Goal: Contribute content: Add original content to the website for others to see

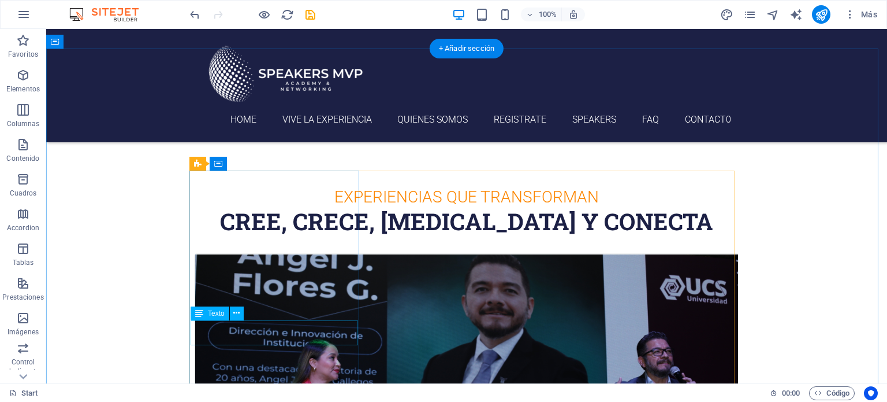
scroll to position [426, 0]
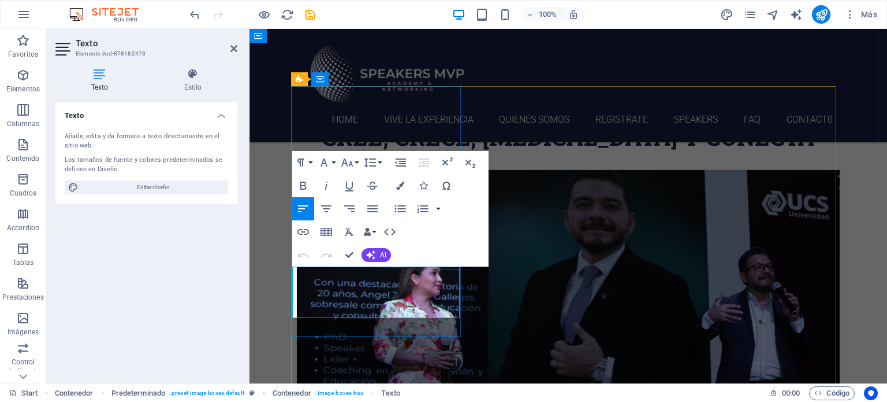
click at [351, 335] on div "Speakers mvp [DATE] 05:00 pm - 08:00 pm Vive la Experiencia de la mano de perso…" at bounding box center [568, 398] width 545 height 458
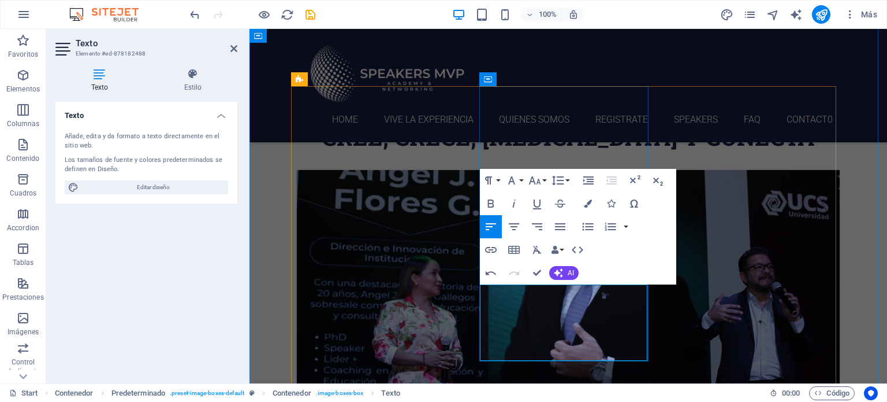
drag, startPoint x: 541, startPoint y: 311, endPoint x: 493, endPoint y: 288, distance: 53.8
click at [490, 206] on icon "button" at bounding box center [491, 203] width 6 height 8
click at [514, 205] on icon "button" at bounding box center [514, 203] width 3 height 8
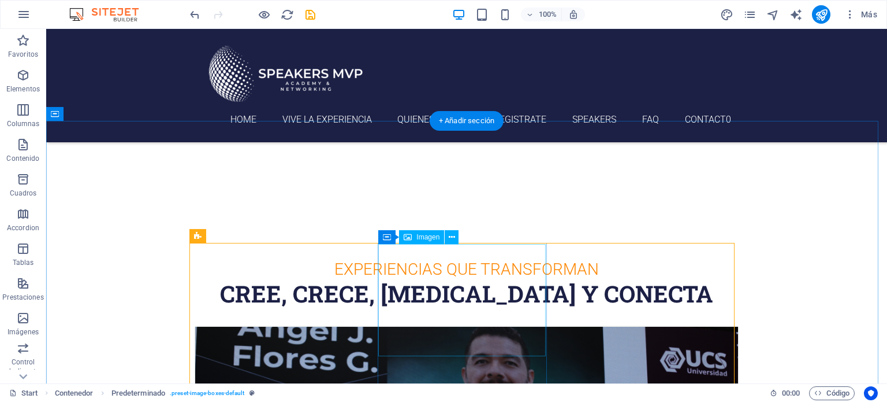
scroll to position [406, 0]
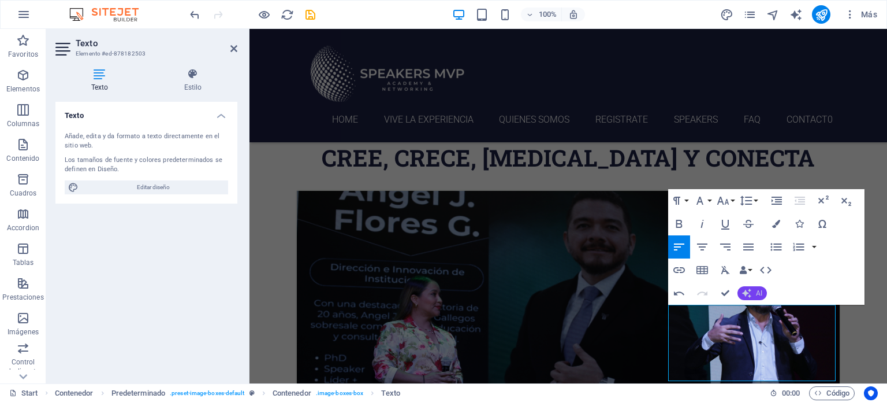
click at [753, 293] on button "AI" at bounding box center [752, 293] width 29 height 14
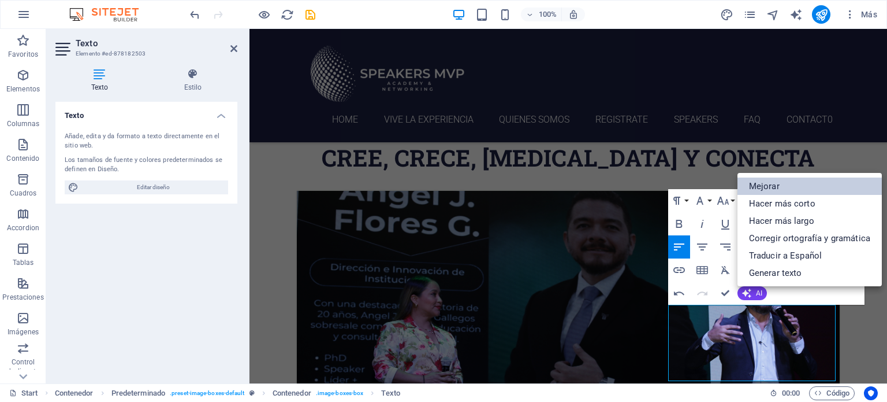
click at [785, 191] on link "Mejorar" at bounding box center [810, 185] width 144 height 17
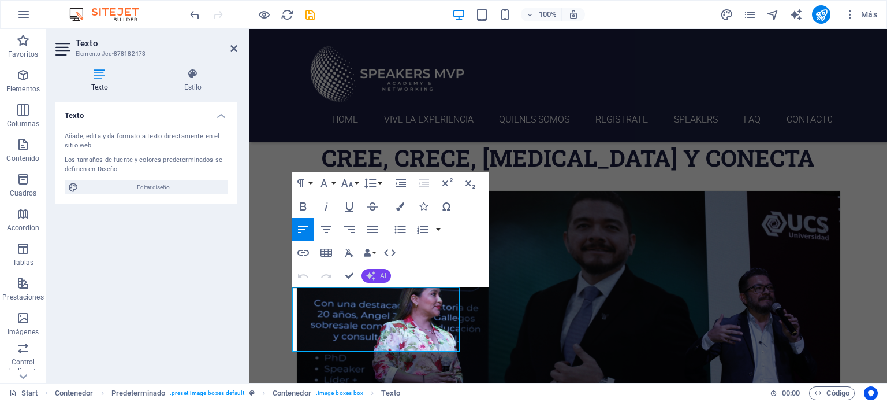
click at [380, 278] on span "AI" at bounding box center [383, 275] width 6 height 7
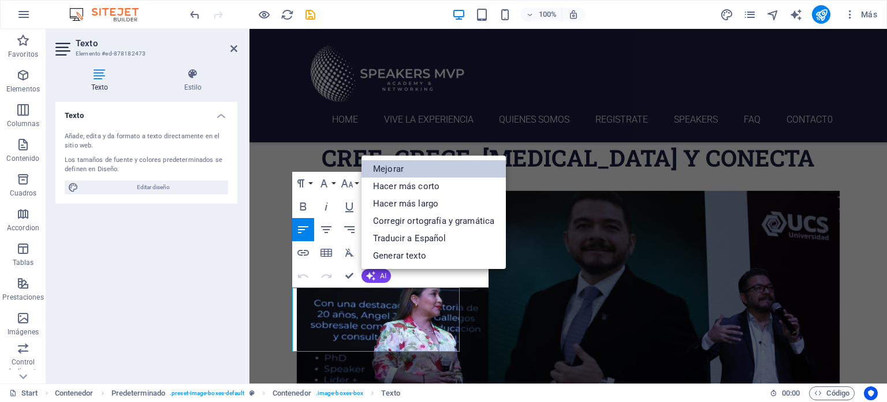
click at [409, 163] on link "Mejorar" at bounding box center [434, 168] width 144 height 17
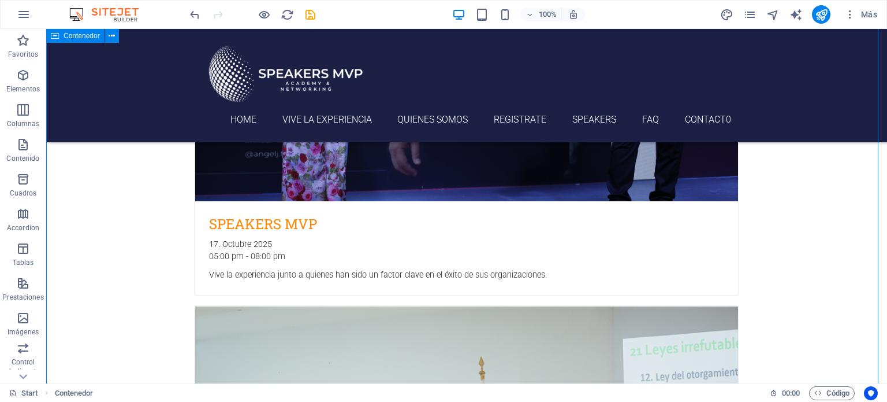
scroll to position [763, 0]
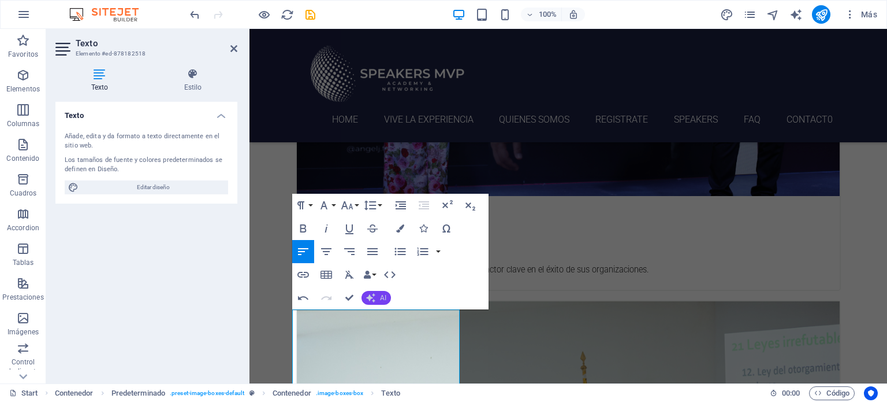
click at [373, 297] on icon "button" at bounding box center [370, 297] width 9 height 9
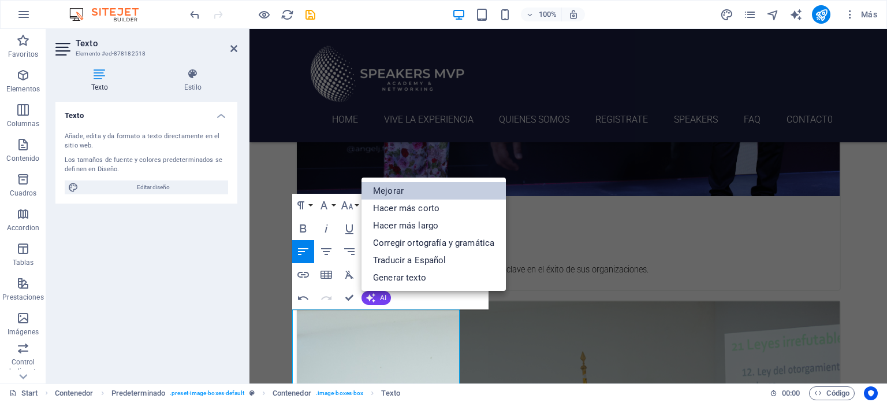
click at [414, 191] on link "Mejorar" at bounding box center [434, 190] width 144 height 17
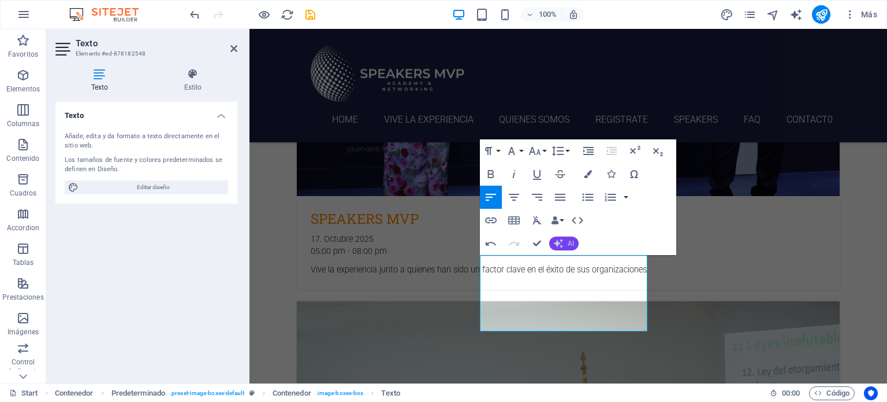
click at [569, 243] on span "AI" at bounding box center [571, 243] width 6 height 7
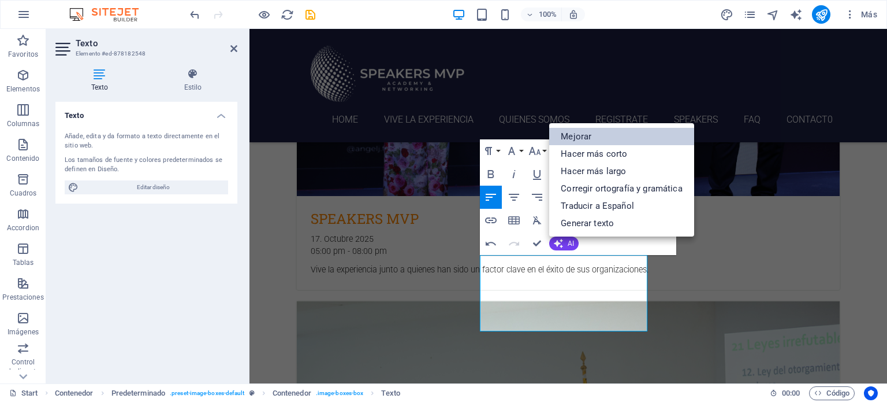
click at [599, 134] on link "Mejorar" at bounding box center [621, 136] width 144 height 17
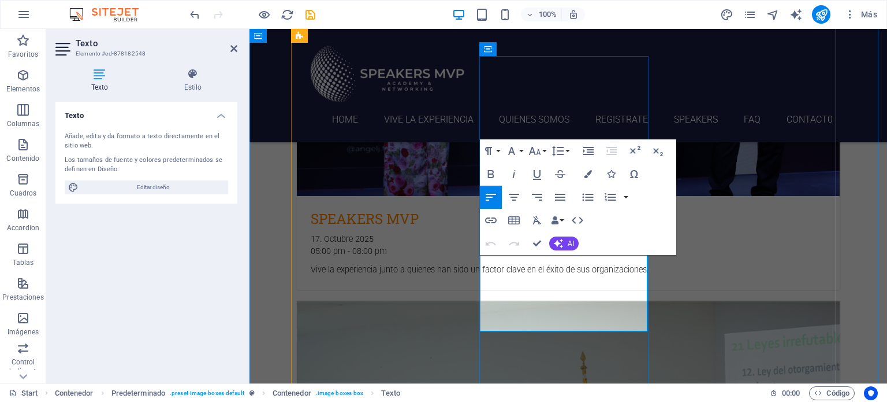
drag, startPoint x: 545, startPoint y: 298, endPoint x: 492, endPoint y: 304, distance: 53.6
click at [492, 172] on icon "button" at bounding box center [491, 174] width 14 height 14
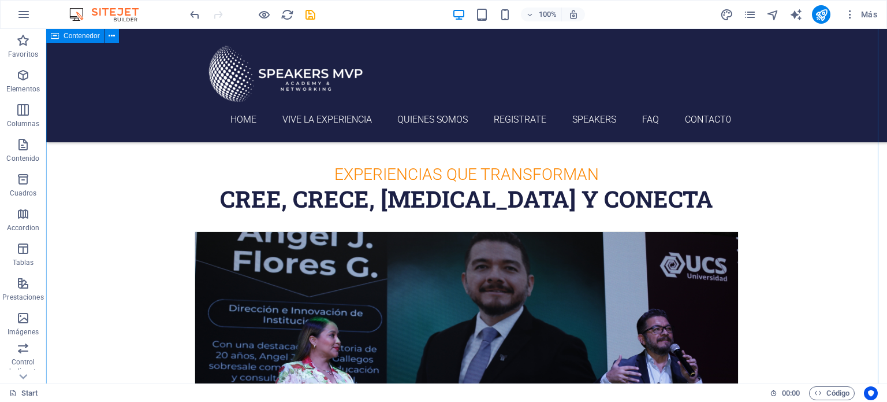
scroll to position [441, 0]
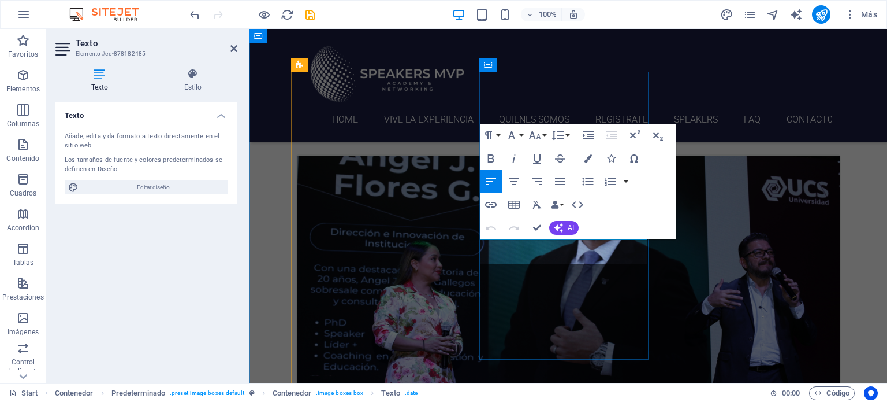
click at [395, 335] on div "Speakers mvp [DATE] 05:00 pm - 08:00 pm Vive la experiencia junto a quienes han…" at bounding box center [568, 383] width 545 height 458
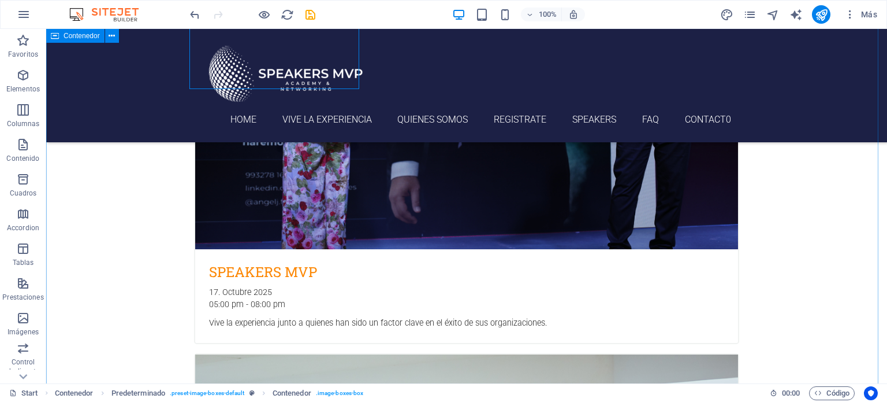
scroll to position [839, 0]
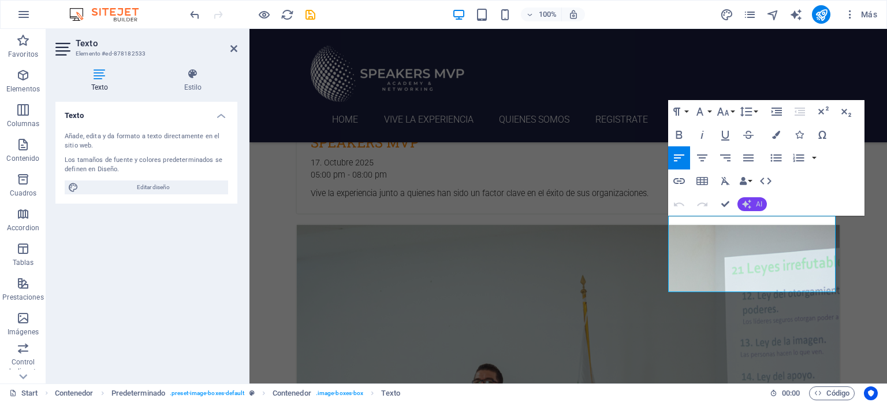
click at [745, 204] on icon "button" at bounding box center [746, 203] width 9 height 9
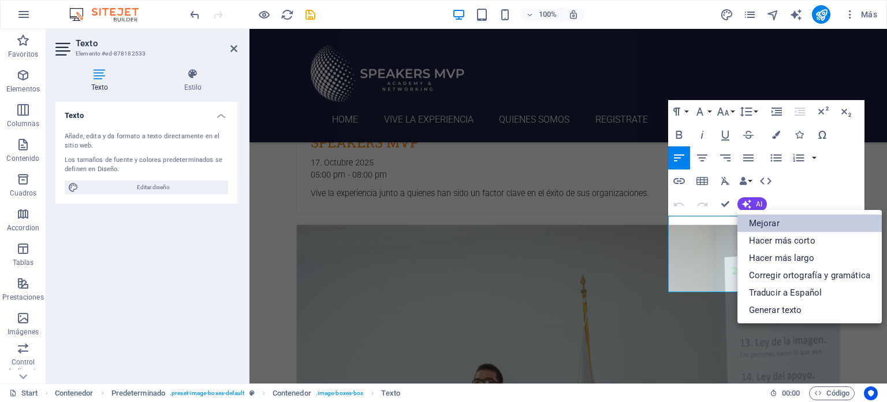
click at [767, 221] on link "Mejorar" at bounding box center [810, 222] width 144 height 17
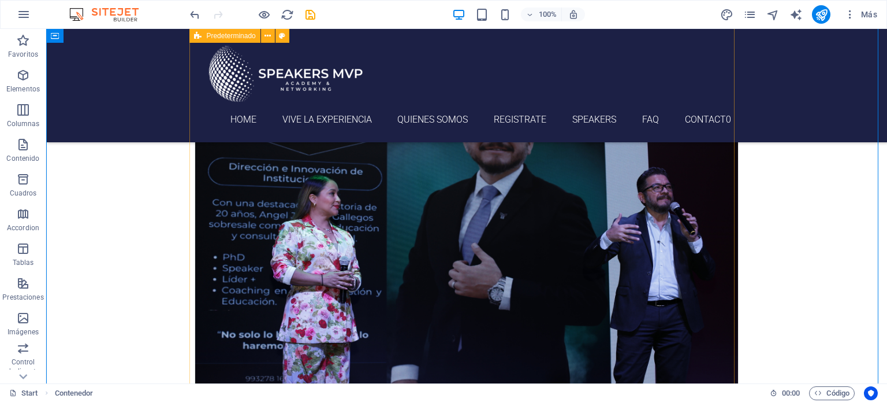
scroll to position [506, 0]
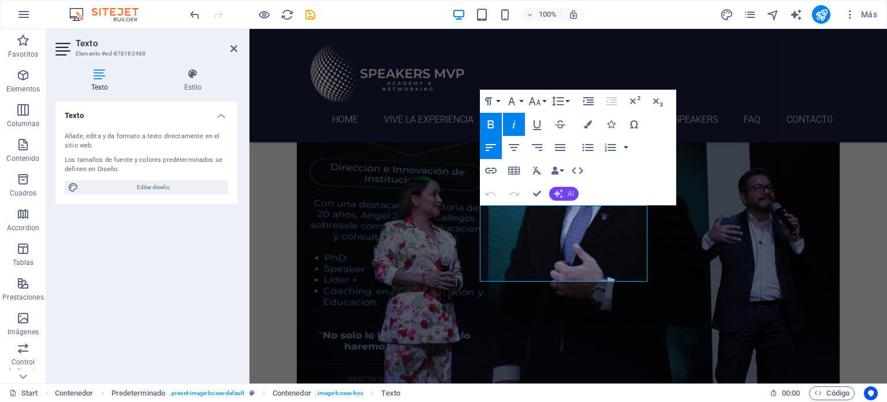
click at [564, 190] on button "AI" at bounding box center [563, 194] width 29 height 14
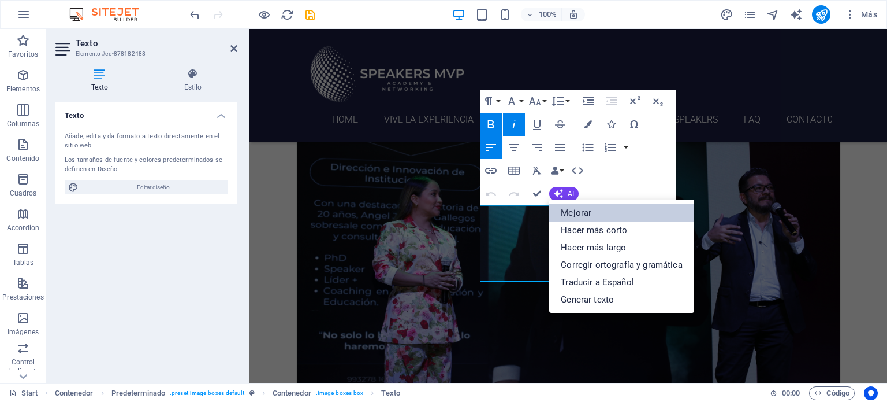
click at [638, 210] on link "Mejorar" at bounding box center [621, 212] width 144 height 17
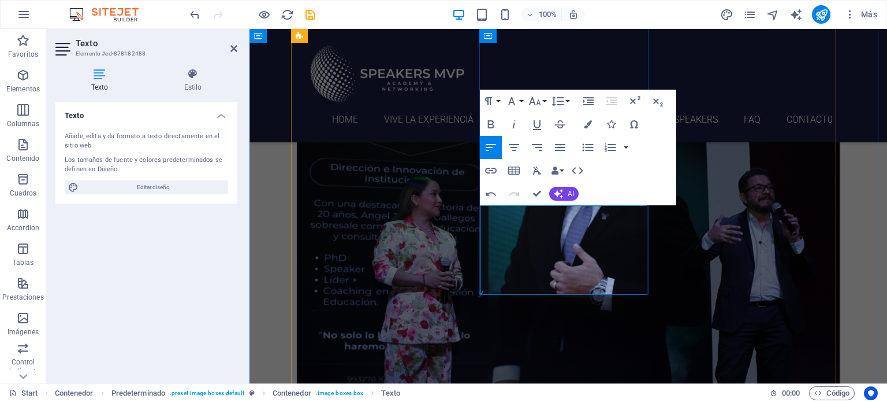
drag, startPoint x: 523, startPoint y: 237, endPoint x: 493, endPoint y: 213, distance: 39.0
click at [489, 122] on icon "button" at bounding box center [491, 124] width 14 height 14
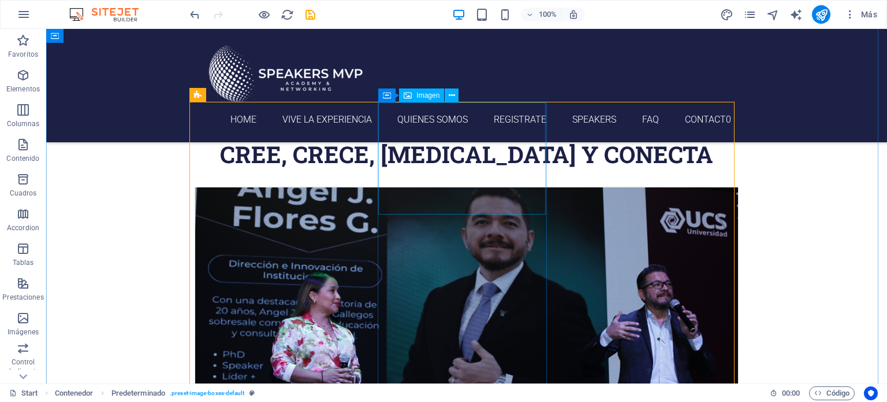
scroll to position [399, 0]
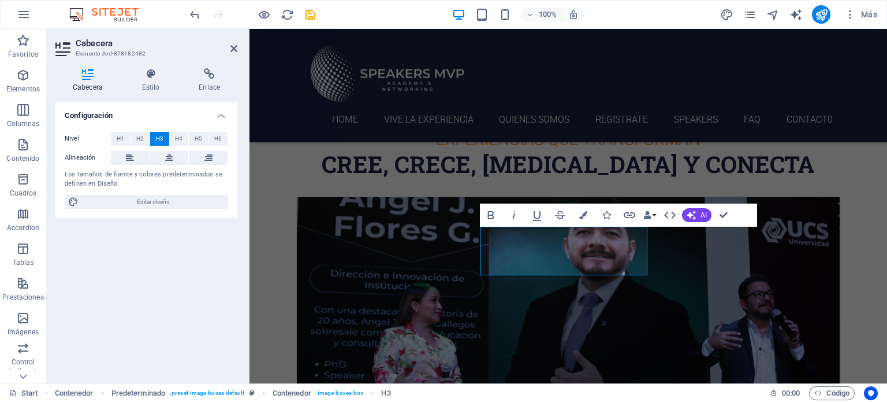
drag, startPoint x: 700, startPoint y: 213, endPoint x: 682, endPoint y: 229, distance: 24.2
click at [700, 213] on button "AI" at bounding box center [696, 215] width 29 height 14
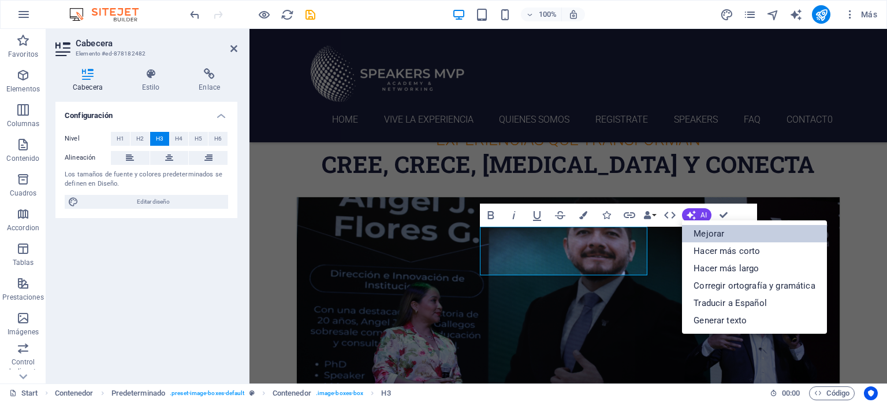
click at [726, 231] on link "Mejorar" at bounding box center [754, 233] width 144 height 17
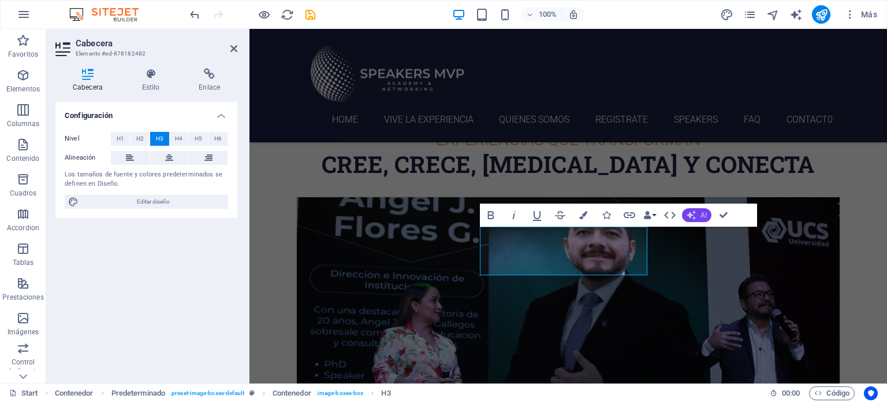
click at [693, 216] on icon "button" at bounding box center [691, 215] width 13 height 13
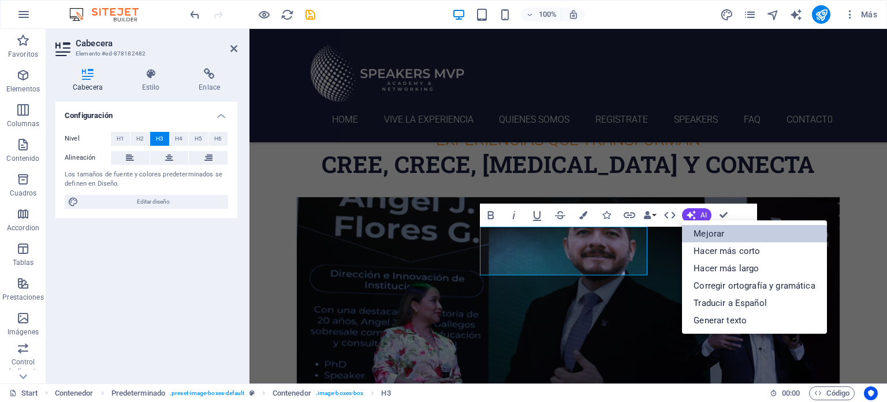
click at [698, 231] on link "Mejorar" at bounding box center [754, 233] width 144 height 17
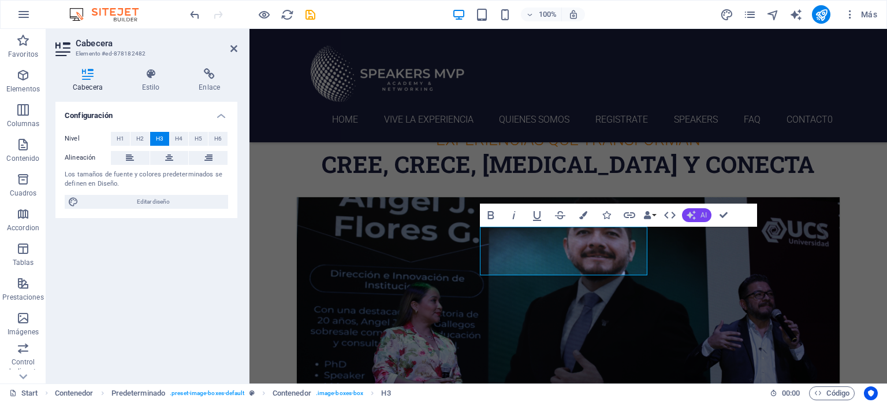
click at [697, 217] on button "AI" at bounding box center [696, 215] width 29 height 14
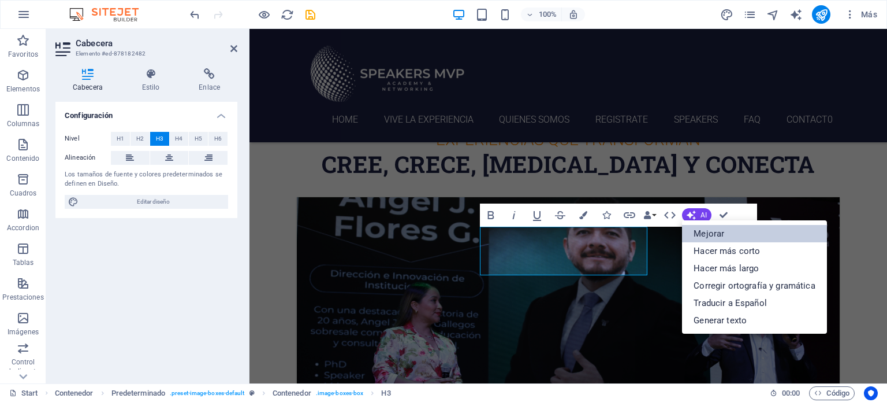
click at [702, 226] on link "Mejorar" at bounding box center [754, 233] width 144 height 17
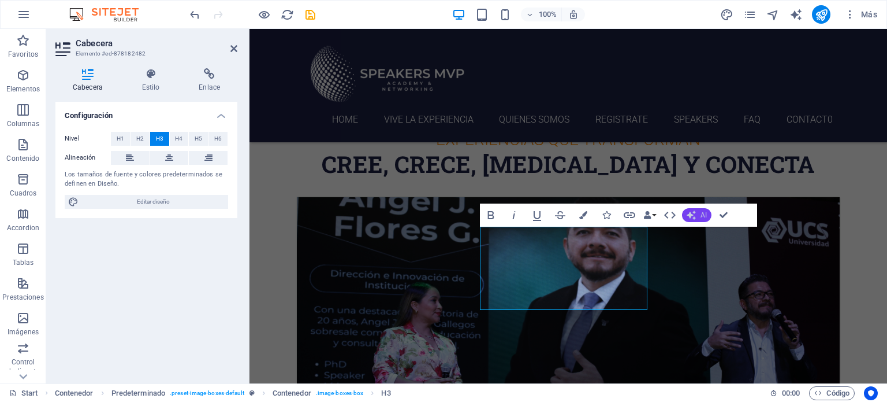
click at [698, 220] on button "AI" at bounding box center [696, 215] width 29 height 14
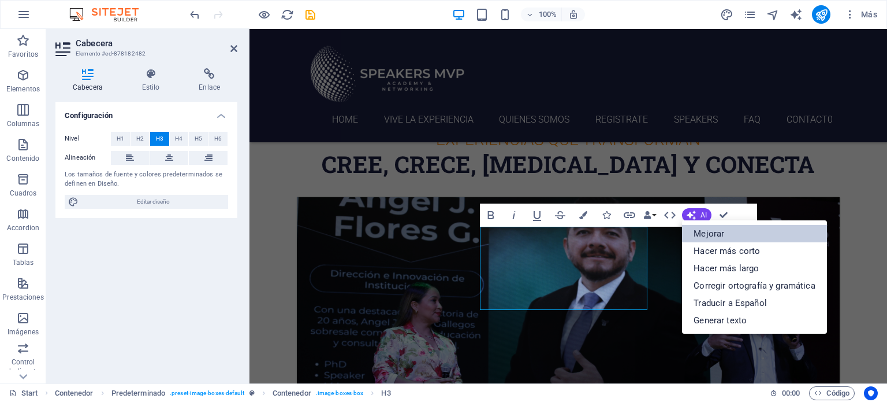
click at [703, 231] on link "Mejorar" at bounding box center [754, 233] width 144 height 17
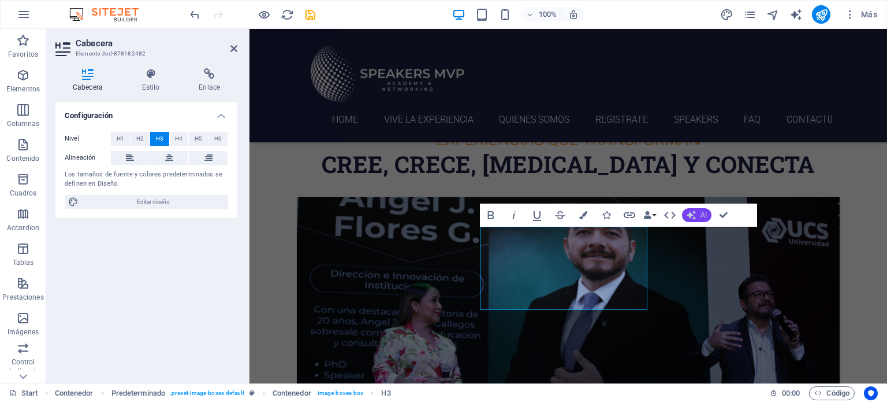
click at [696, 218] on icon "button" at bounding box center [692, 215] width 12 height 12
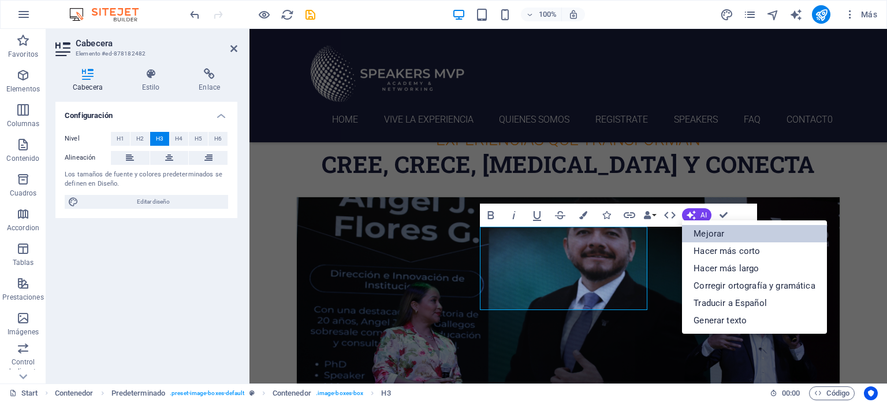
click at [699, 226] on link "Mejorar" at bounding box center [754, 233] width 144 height 17
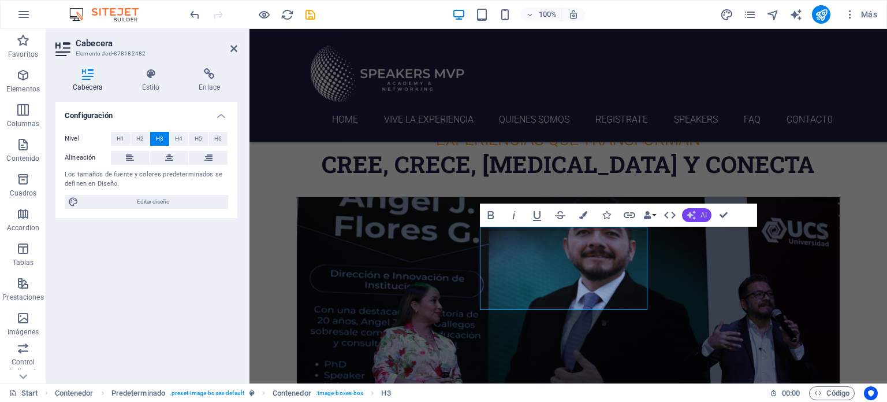
click at [688, 214] on icon "button" at bounding box center [691, 214] width 11 height 11
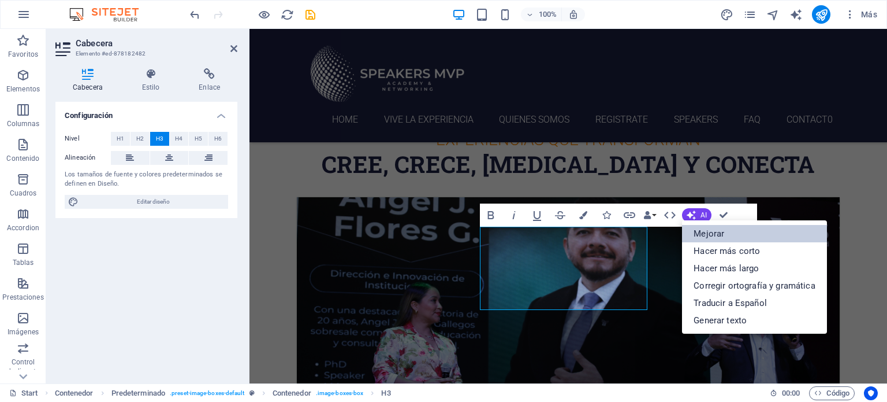
click at [700, 233] on link "Mejorar" at bounding box center [754, 233] width 144 height 17
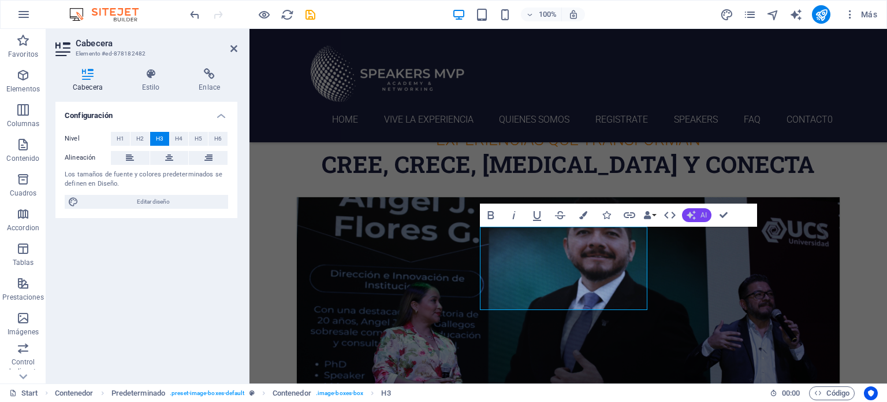
click at [693, 214] on icon "button" at bounding box center [692, 215] width 12 height 12
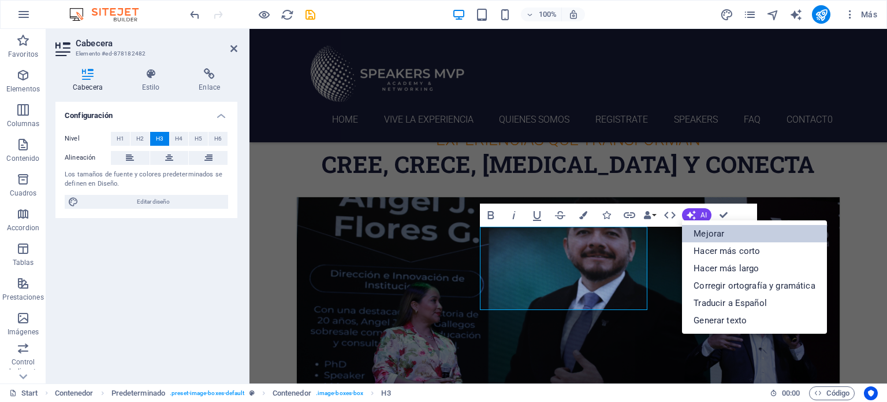
click at [730, 230] on link "Mejorar" at bounding box center [754, 233] width 144 height 17
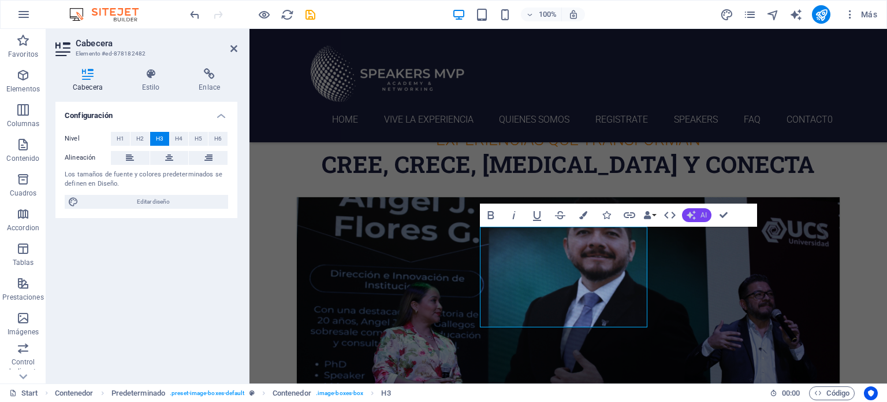
click at [696, 213] on button "AI" at bounding box center [696, 215] width 29 height 14
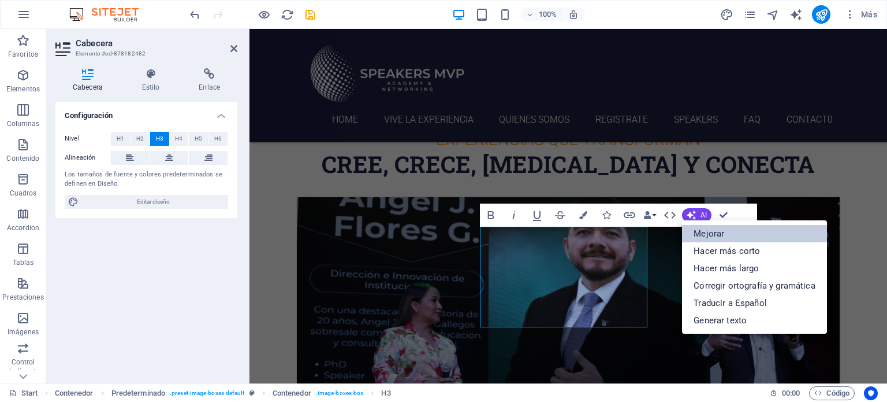
click at [701, 232] on link "Mejorar" at bounding box center [754, 233] width 144 height 17
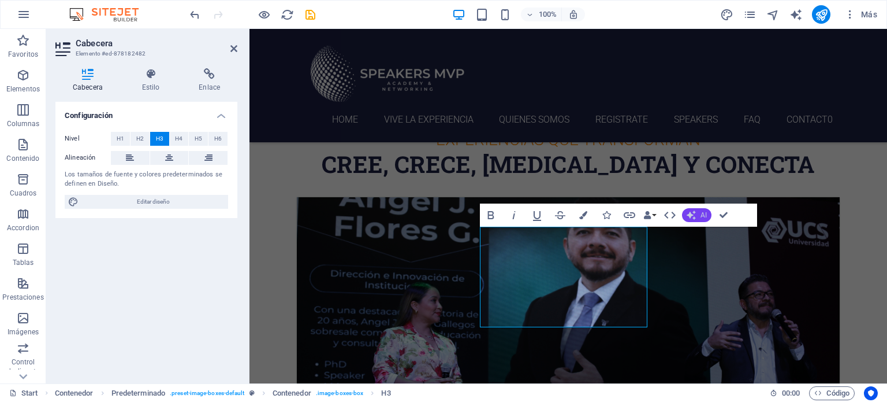
click at [693, 217] on icon "button" at bounding box center [691, 215] width 13 height 13
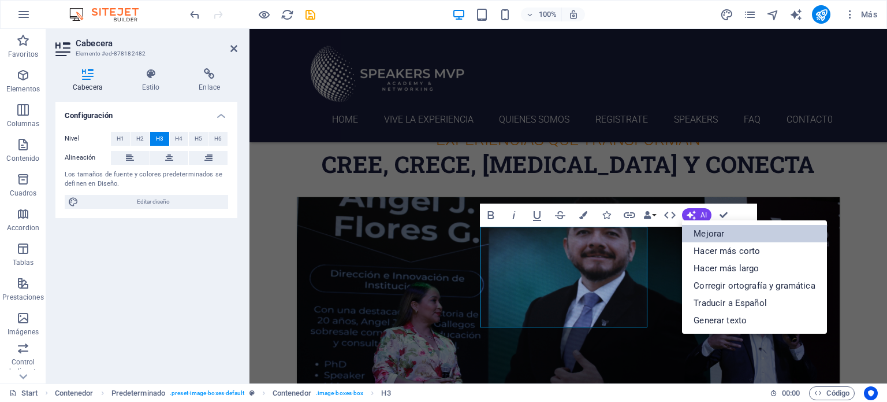
click at [699, 231] on link "Mejorar" at bounding box center [754, 233] width 144 height 17
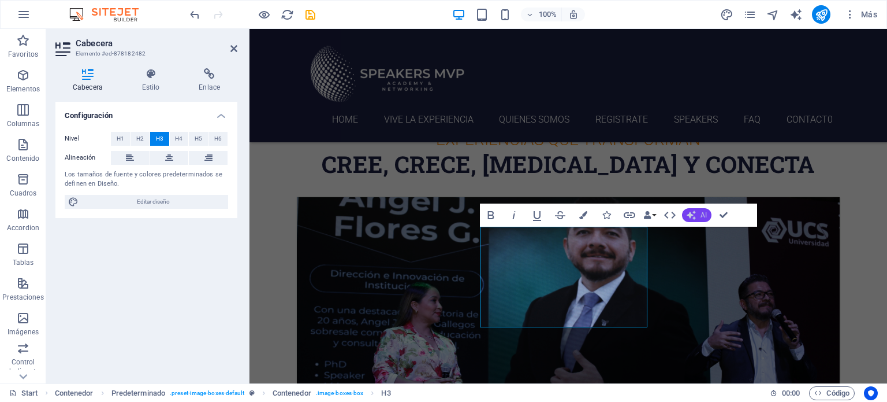
click at [694, 221] on div "Bold Italic Underline Strikethrough Colors Icons Link Data Bindings Empresa Nom…" at bounding box center [607, 214] width 255 height 23
click at [693, 216] on icon "button" at bounding box center [691, 215] width 13 height 13
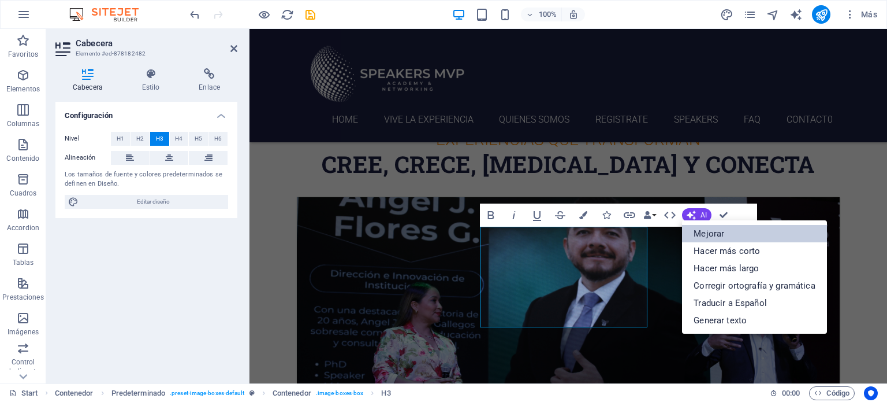
click at [699, 228] on link "Mejorar" at bounding box center [754, 233] width 144 height 17
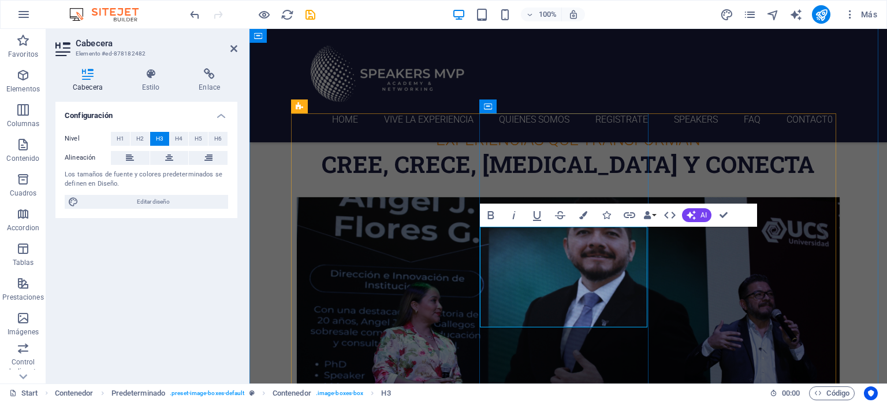
drag, startPoint x: 538, startPoint y: 316, endPoint x: 590, endPoint y: 273, distance: 67.2
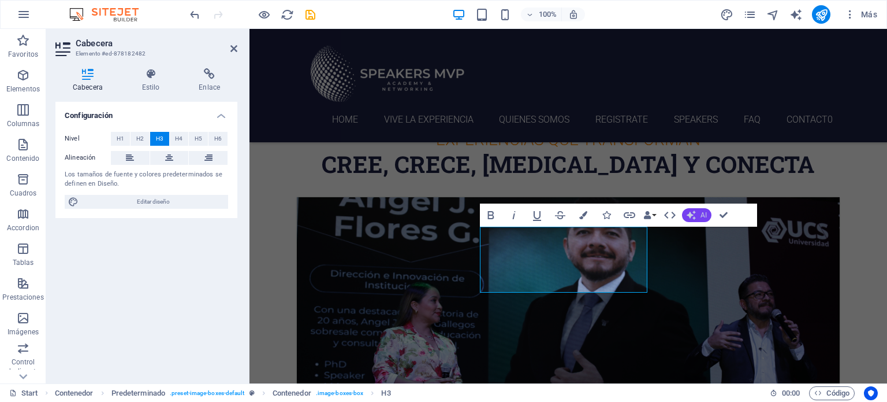
click at [690, 213] on icon "button" at bounding box center [691, 215] width 13 height 13
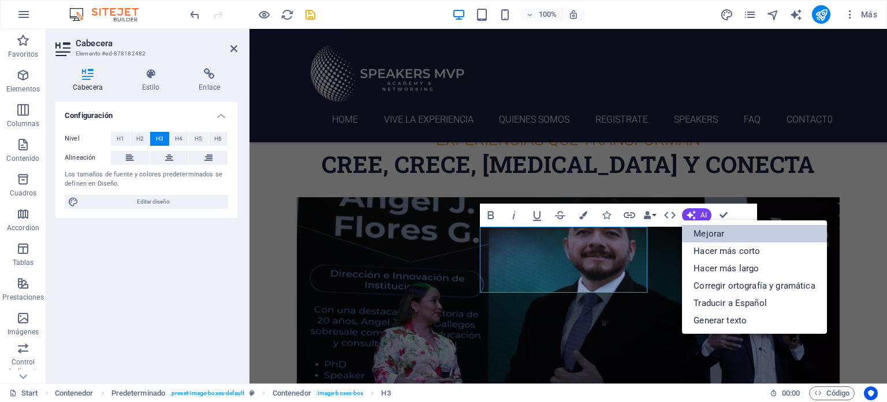
click at [696, 232] on link "Mejorar" at bounding box center [754, 233] width 144 height 17
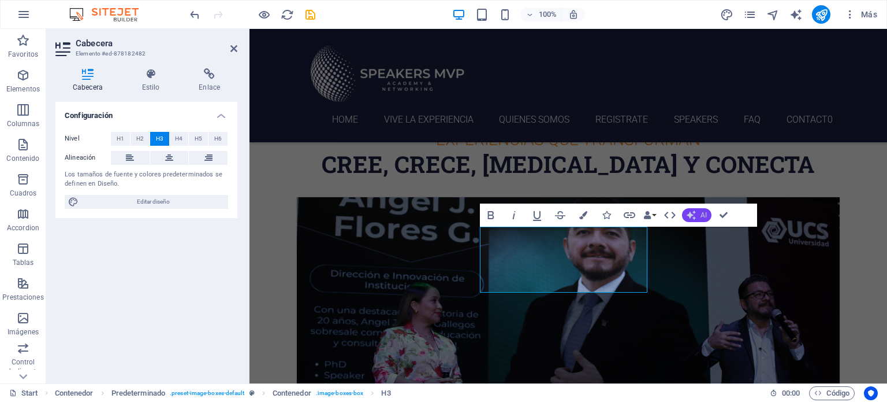
click at [694, 213] on icon "button" at bounding box center [691, 214] width 11 height 11
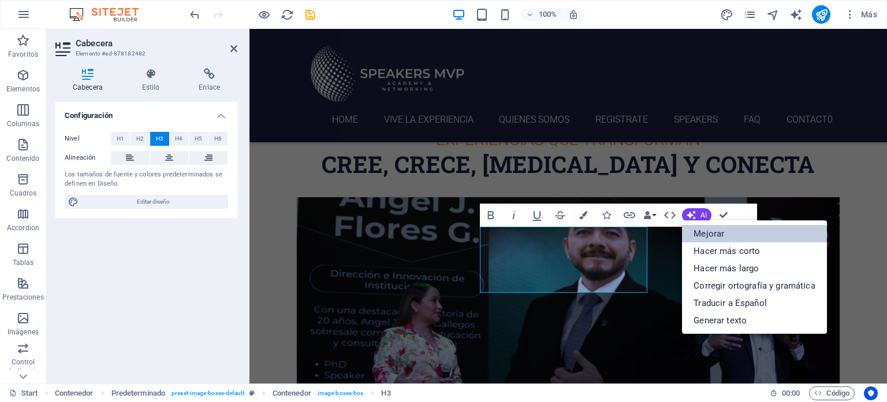
click at [699, 233] on link "Mejorar" at bounding box center [754, 233] width 144 height 17
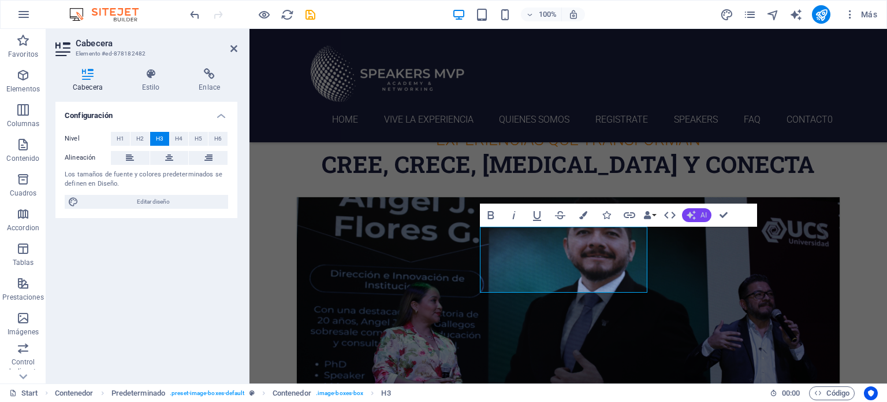
click at [693, 216] on icon "button" at bounding box center [691, 215] width 13 height 13
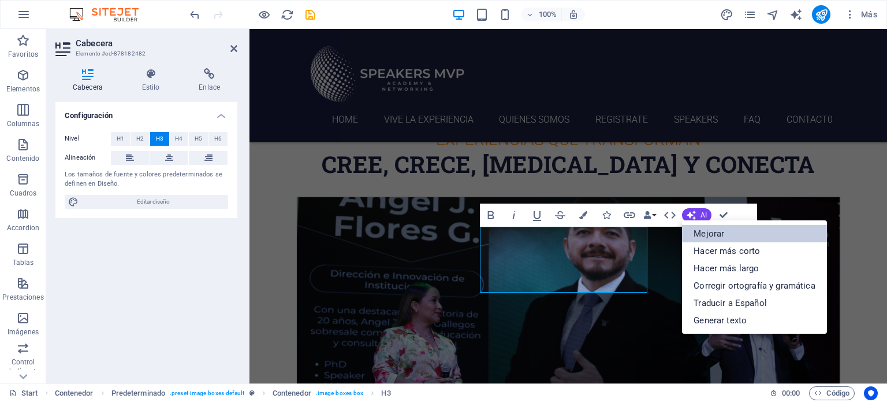
click at [699, 232] on link "Mejorar" at bounding box center [754, 233] width 144 height 17
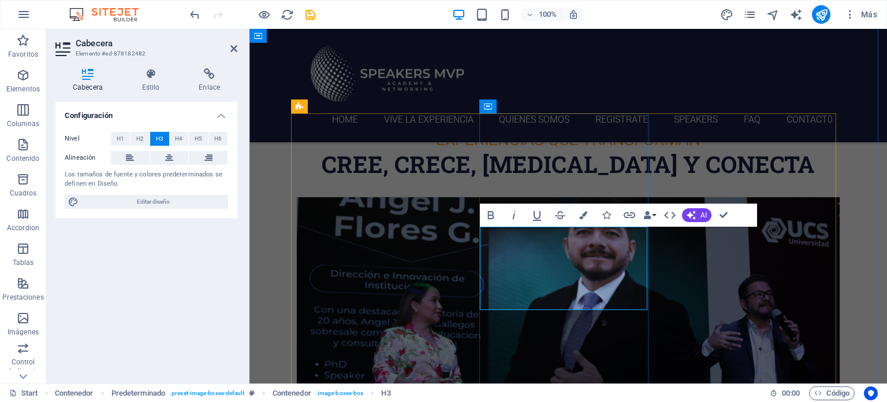
drag, startPoint x: 541, startPoint y: 295, endPoint x: 494, endPoint y: 291, distance: 47.6
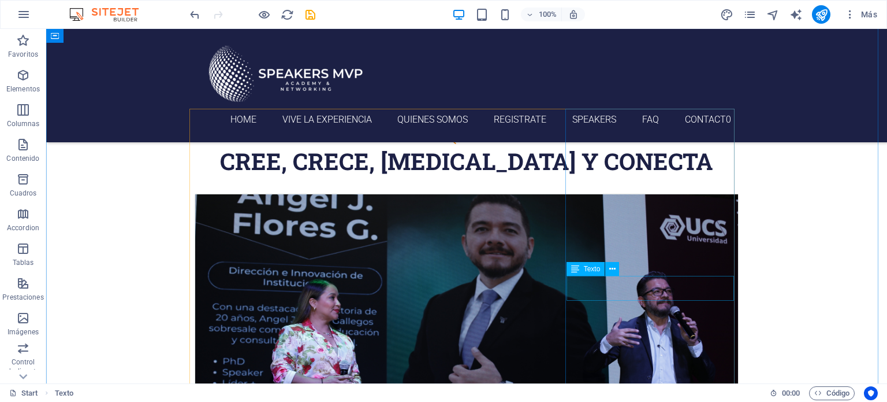
scroll to position [418, 0]
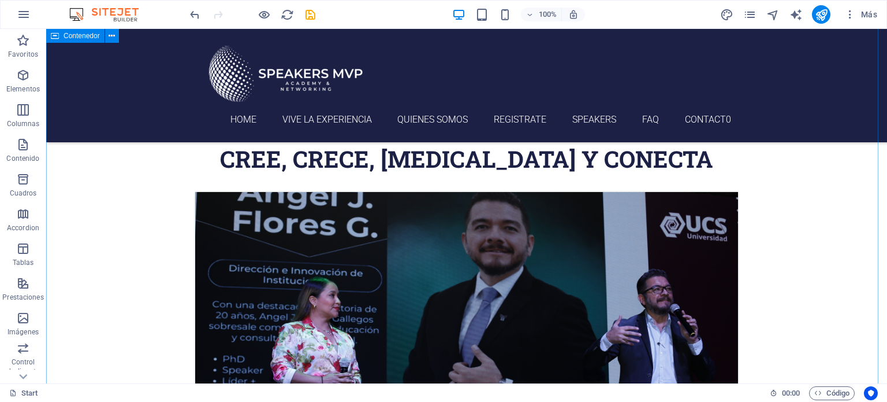
drag, startPoint x: 114, startPoint y: 277, endPoint x: 150, endPoint y: 280, distance: 35.9
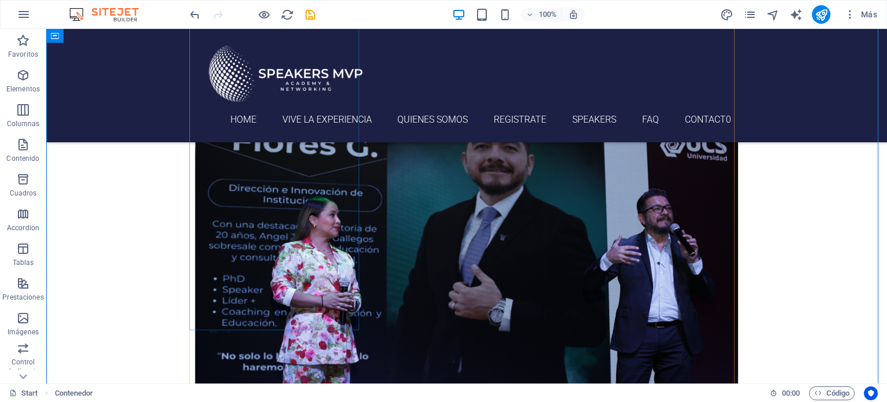
scroll to position [508, 0]
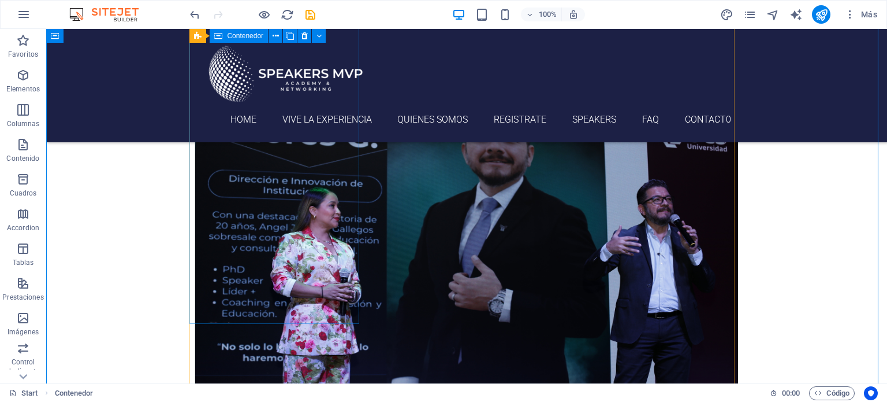
click at [263, 237] on div "Speakers mvp [DATE] 05:00 pm - 08:00 pm" at bounding box center [466, 324] width 545 height 446
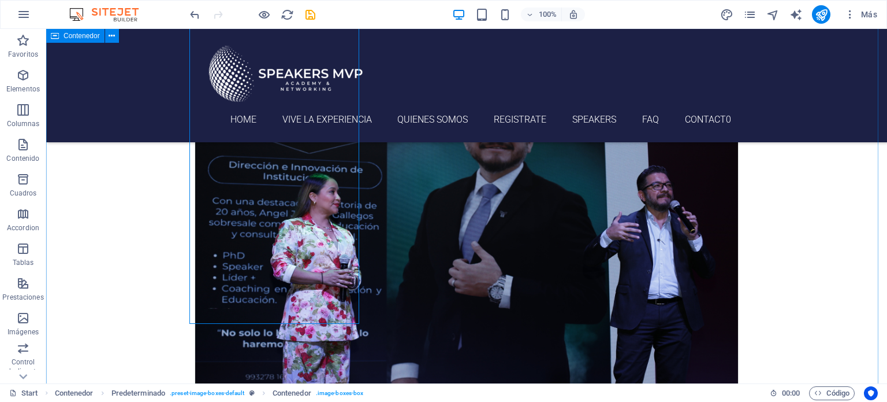
scroll to position [494, 0]
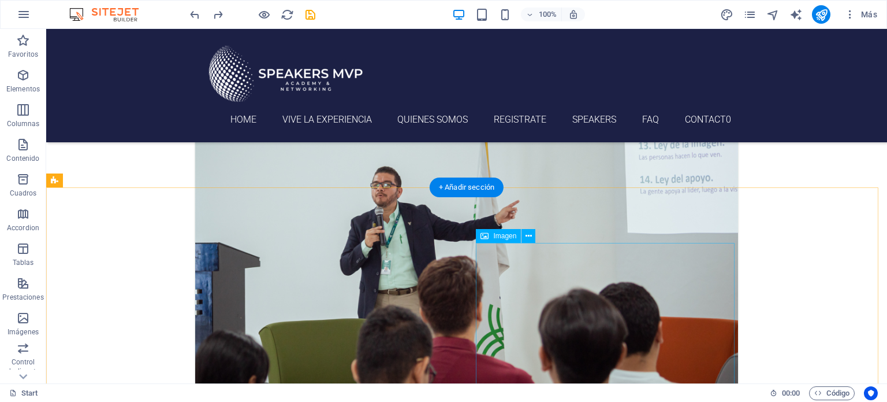
scroll to position [1034, 0]
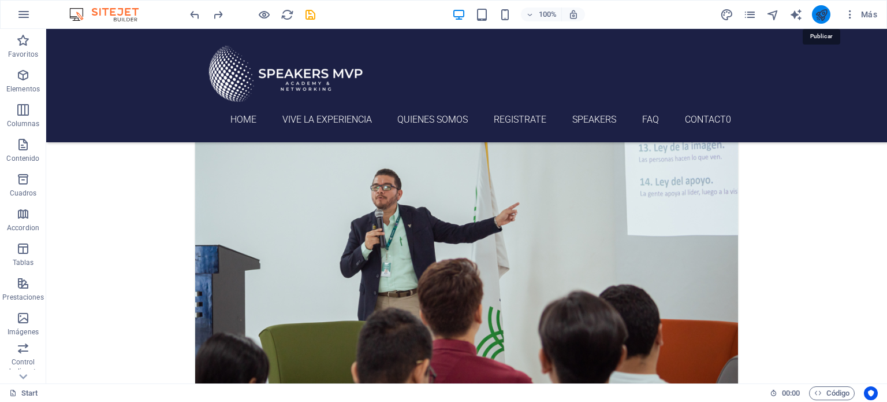
click at [817, 19] on icon "publish" at bounding box center [821, 14] width 13 height 13
checkbox input "false"
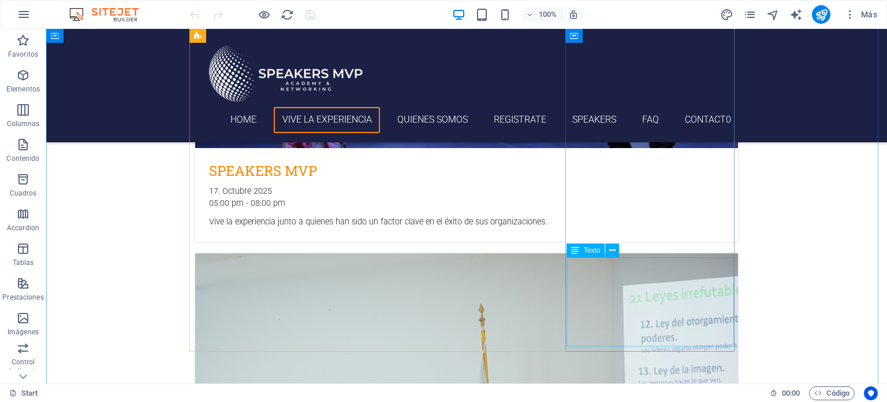
scroll to position [810, 0]
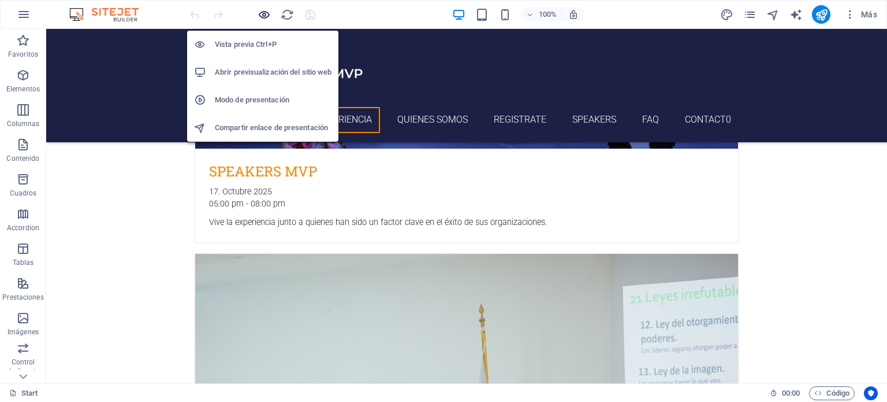
click at [263, 16] on icon "button" at bounding box center [264, 14] width 13 height 13
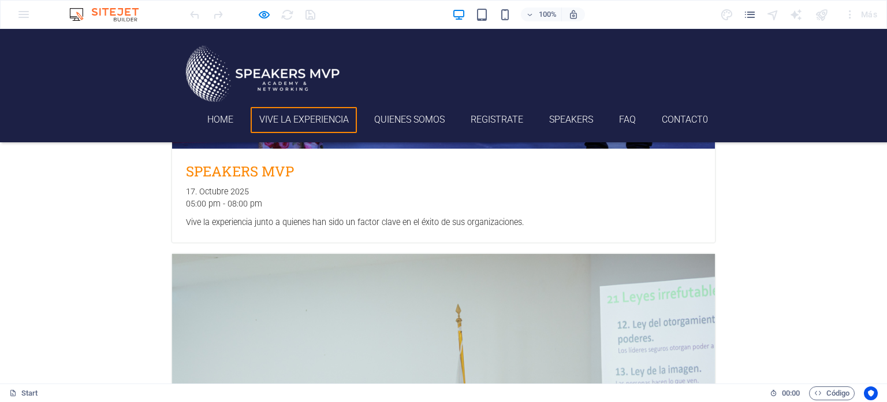
click at [291, 121] on link "Vive la Experiencia" at bounding box center [304, 120] width 106 height 26
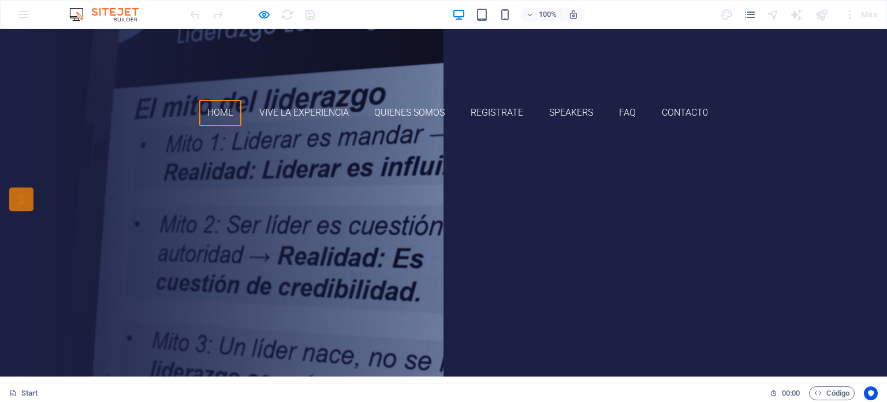
scroll to position [6, 0]
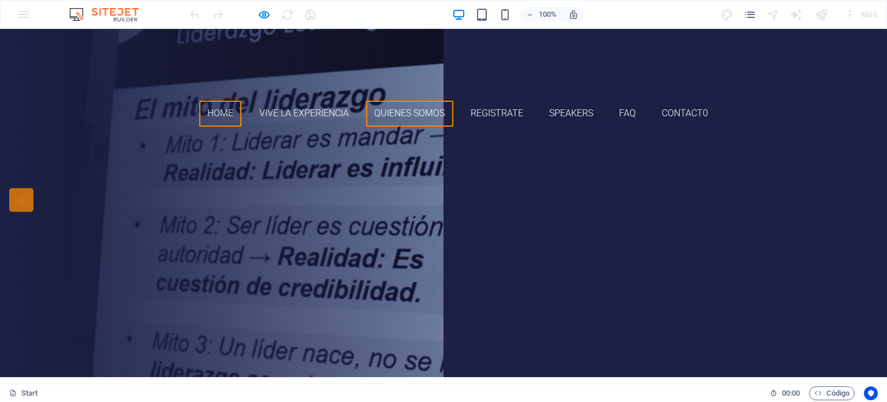
click at [391, 112] on link "Quienes somos" at bounding box center [409, 114] width 87 height 26
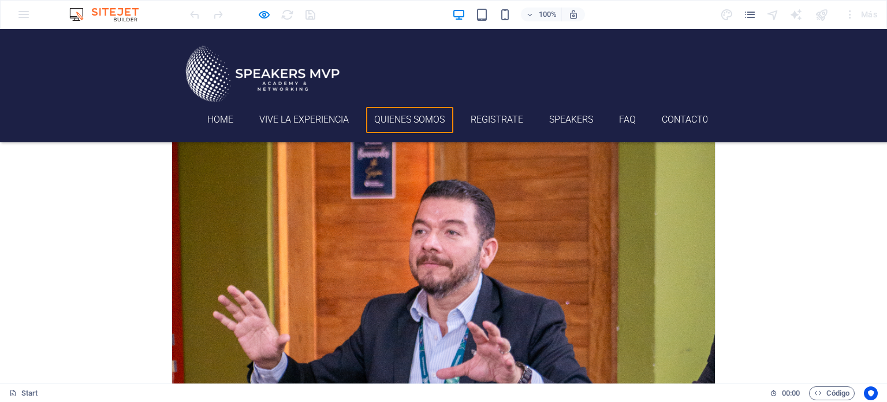
scroll to position [1931, 0]
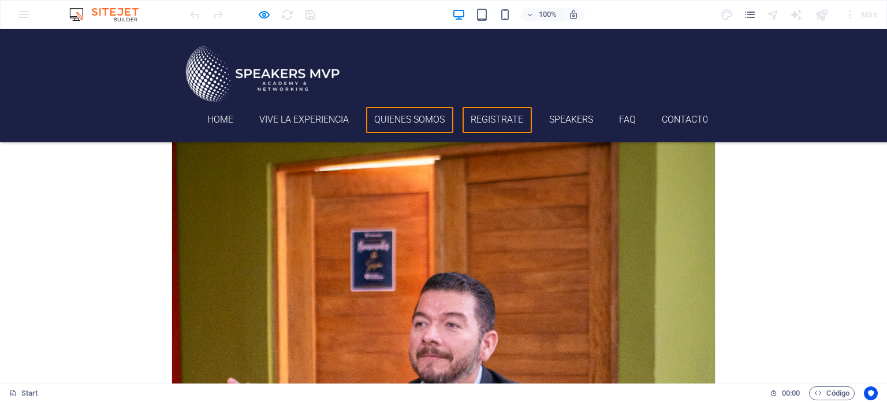
click at [489, 121] on link "Registrate" at bounding box center [497, 120] width 69 height 26
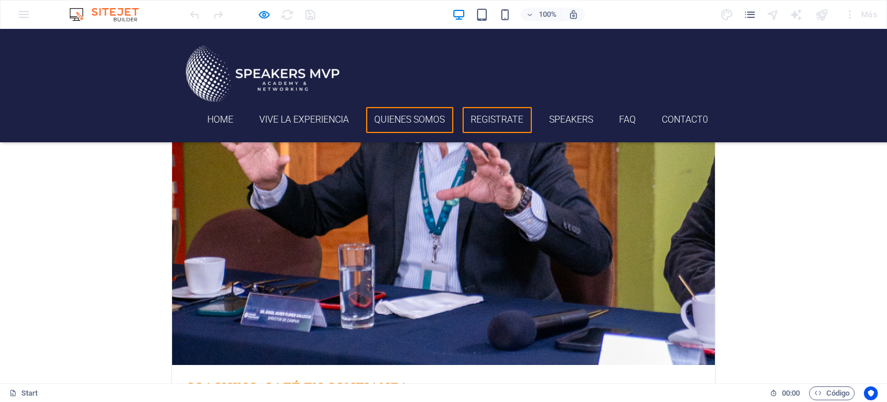
scroll to position [2205, 0]
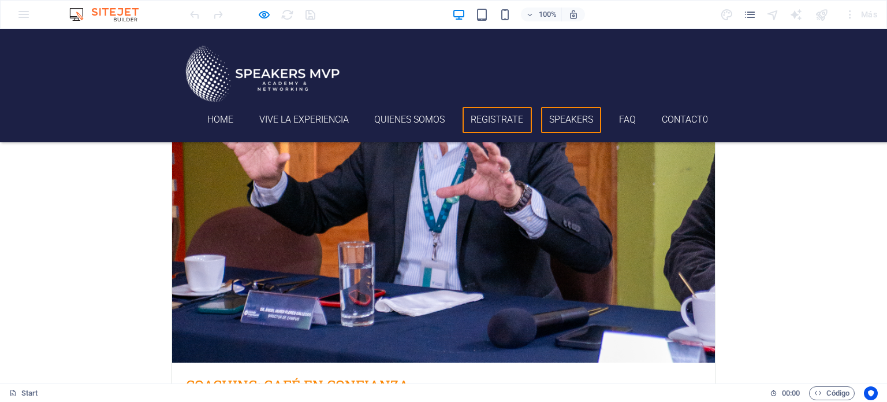
click at [559, 120] on link "Speakers" at bounding box center [571, 120] width 61 height 26
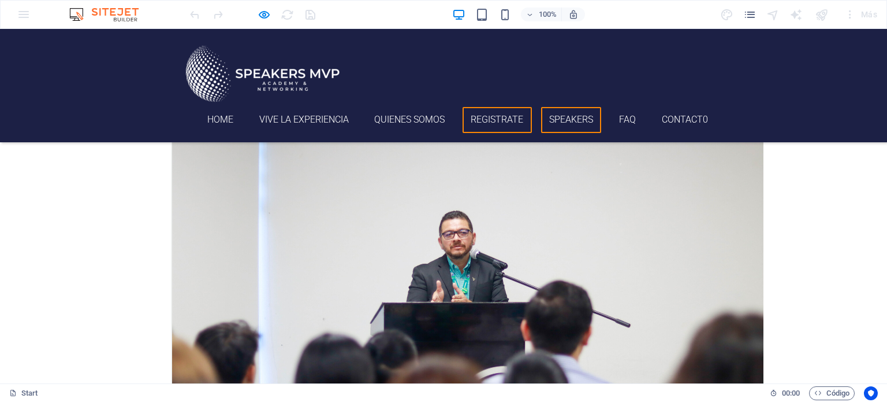
scroll to position [2557, 0]
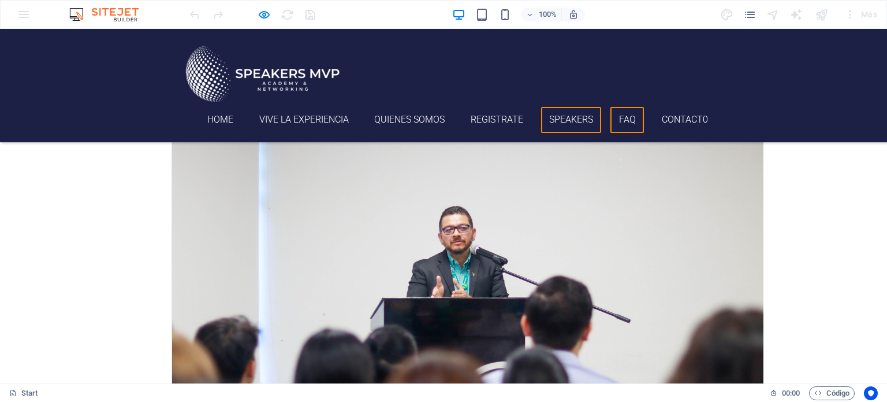
click at [618, 126] on link "FAQ" at bounding box center [628, 120] width 34 height 26
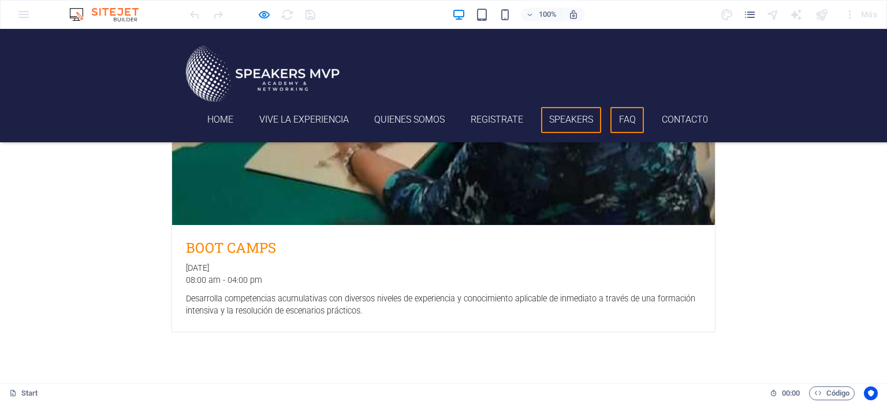
scroll to position [3612, 0]
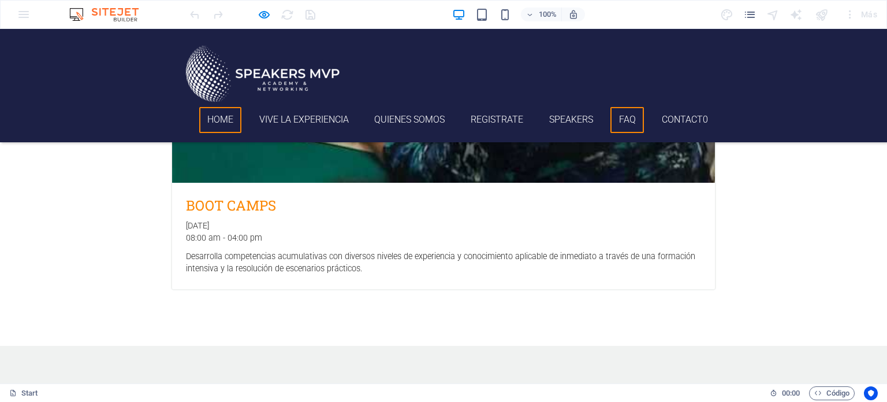
click at [213, 120] on link "Home" at bounding box center [220, 120] width 43 height 26
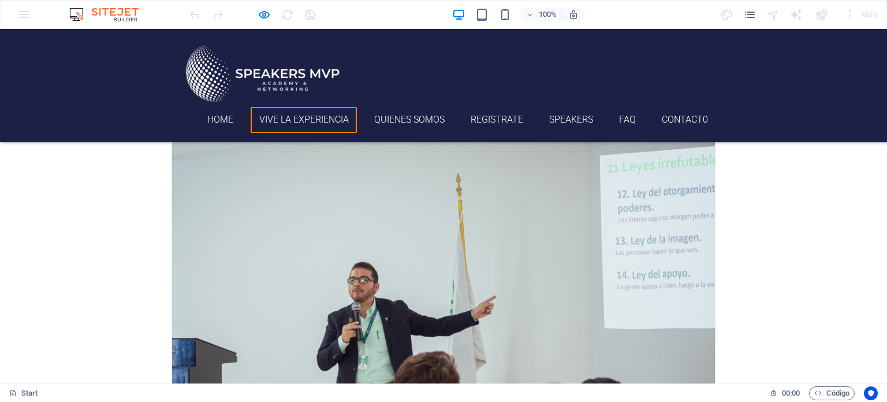
scroll to position [942, 0]
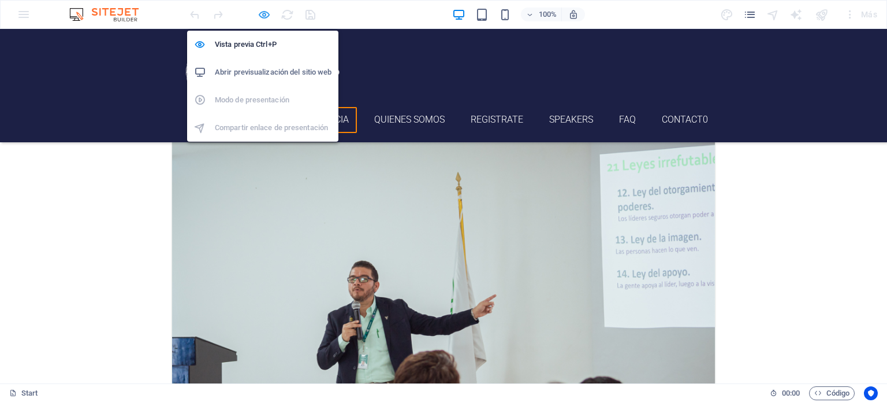
click at [263, 16] on icon "button" at bounding box center [264, 14] width 13 height 13
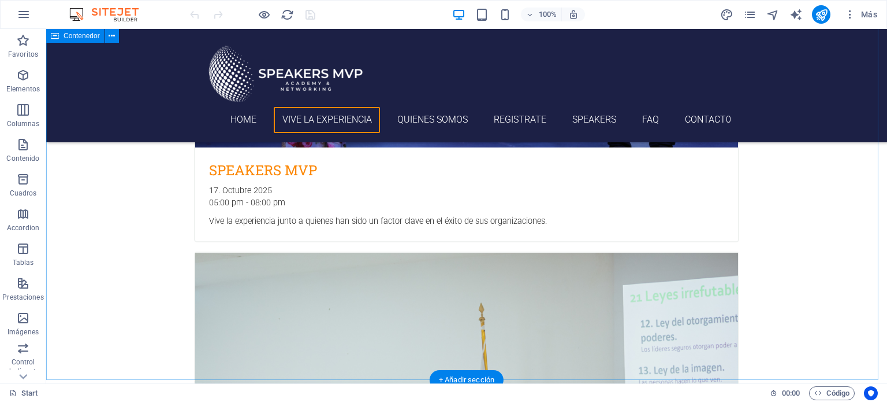
scroll to position [809, 0]
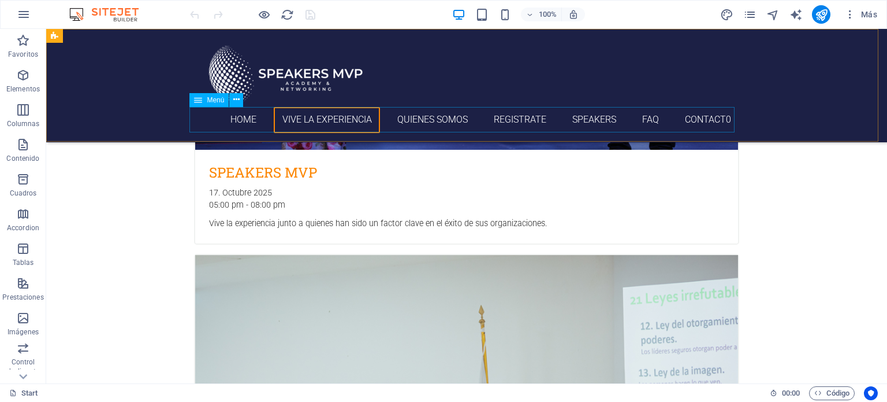
click at [416, 120] on nav "Home Vive la Experiencia Quienes somos Registrate Speakers FAQ Contact0" at bounding box center [466, 120] width 545 height 26
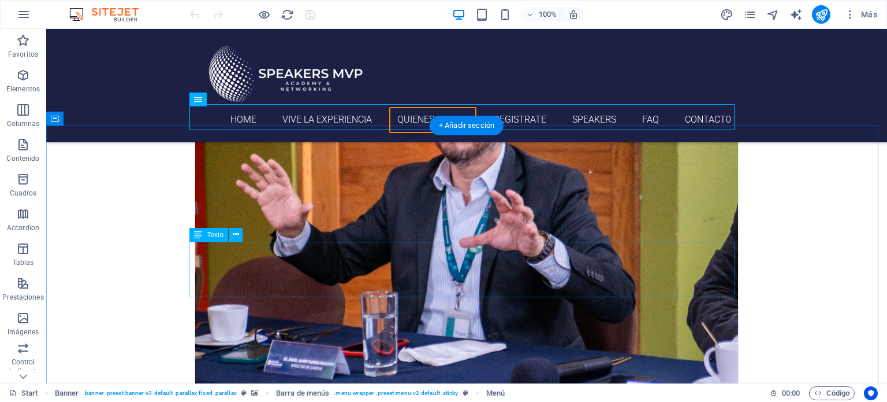
scroll to position [2156, 0]
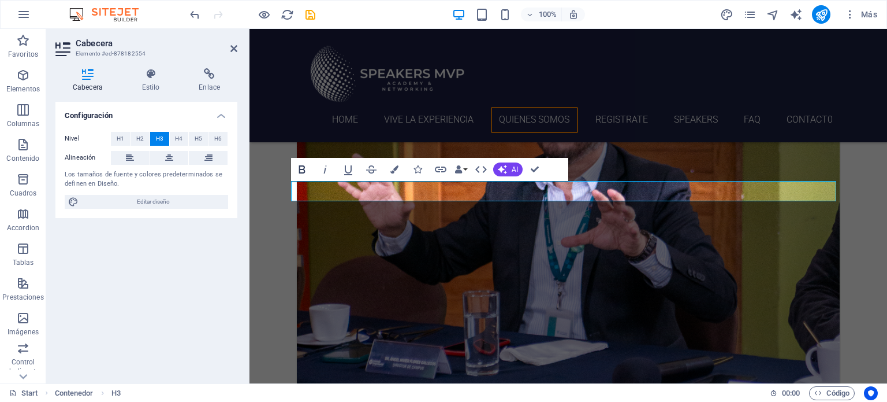
click at [306, 168] on icon "button" at bounding box center [302, 169] width 14 height 14
click at [415, 169] on icon "button" at bounding box center [418, 169] width 8 height 8
